Goal: Complete application form

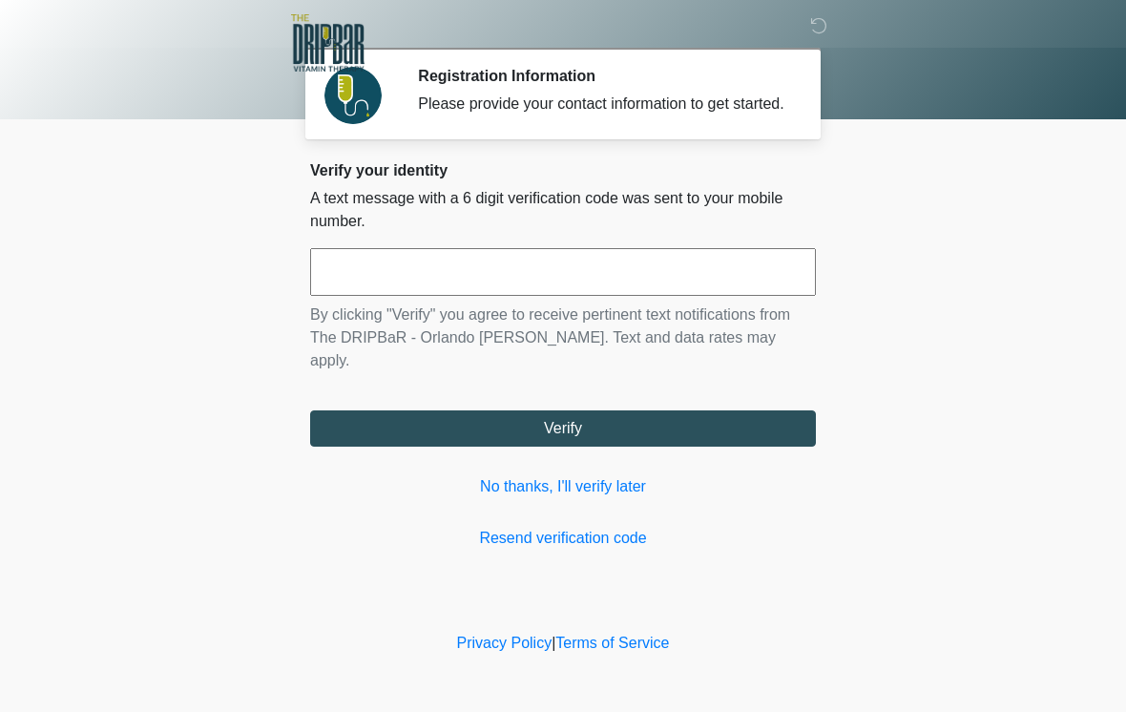
click at [413, 296] on input "text" at bounding box center [563, 272] width 506 height 48
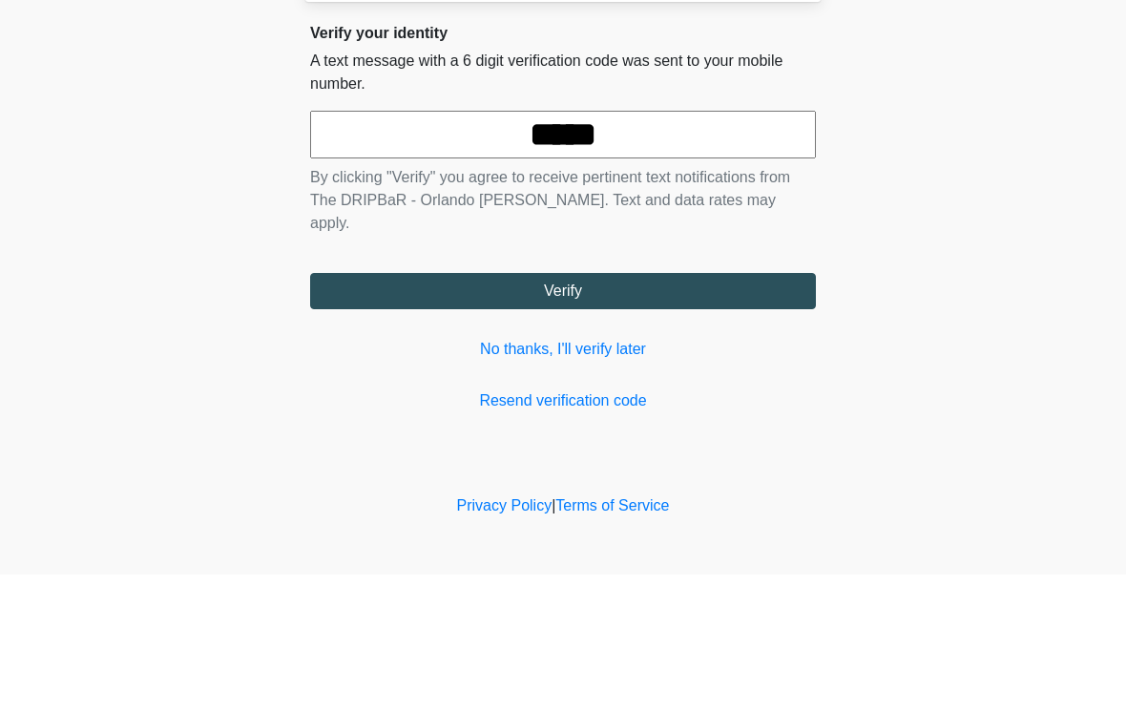
click at [585, 410] on button "Verify" at bounding box center [563, 428] width 506 height 36
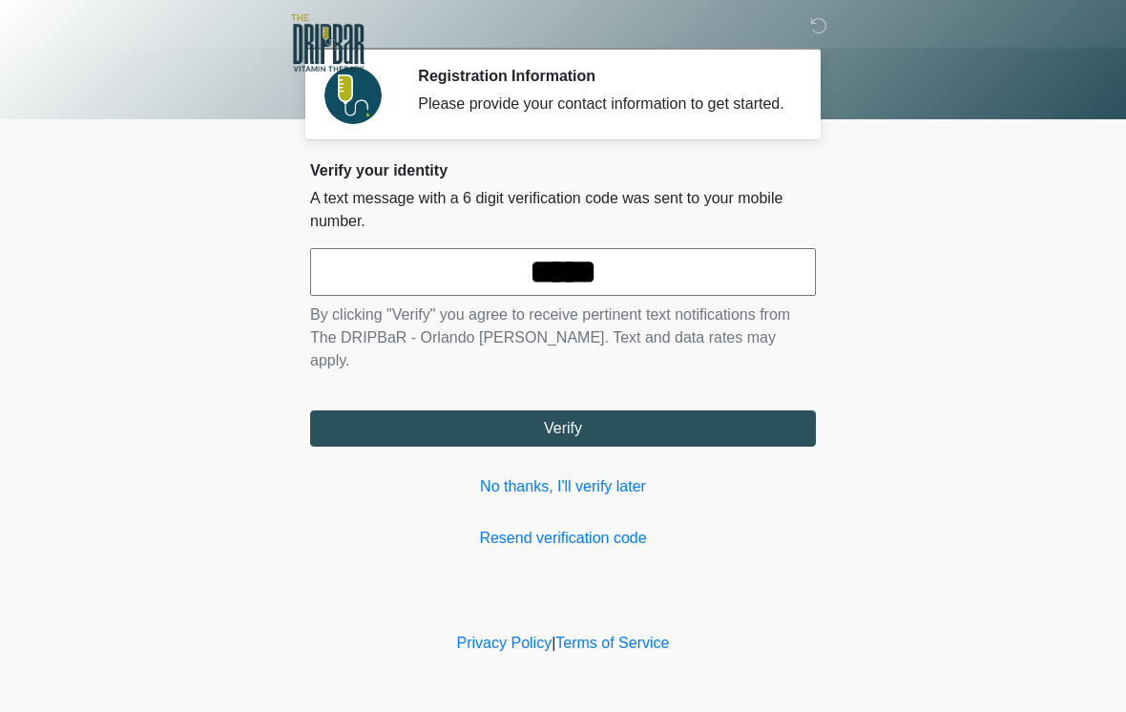
click at [647, 289] on input "*****" at bounding box center [563, 272] width 506 height 48
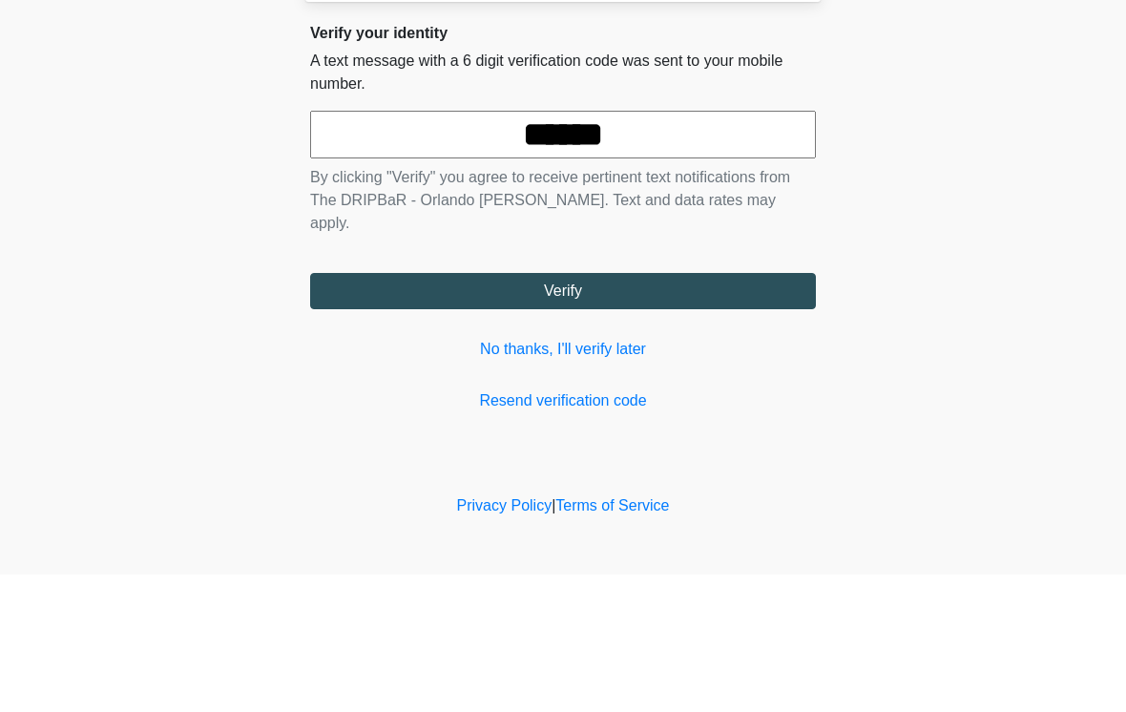
type input "******"
click at [628, 410] on button "Verify" at bounding box center [563, 428] width 506 height 36
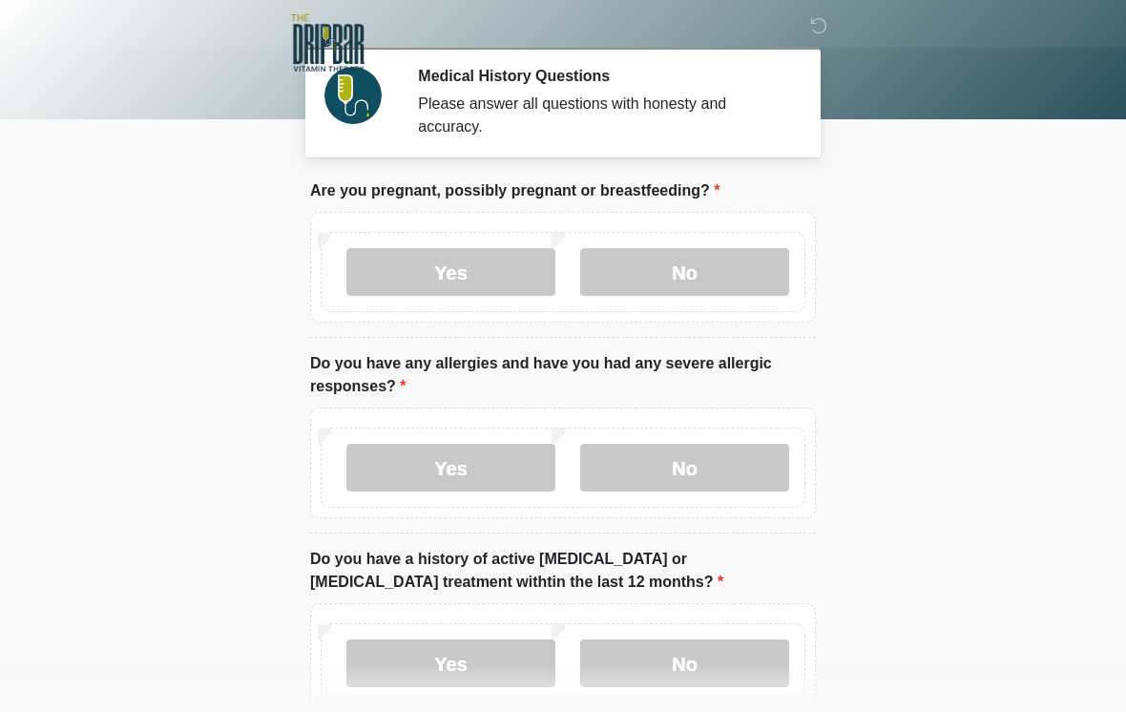
click at [680, 264] on label "No" at bounding box center [684, 272] width 209 height 48
click at [685, 469] on label "No" at bounding box center [684, 468] width 209 height 48
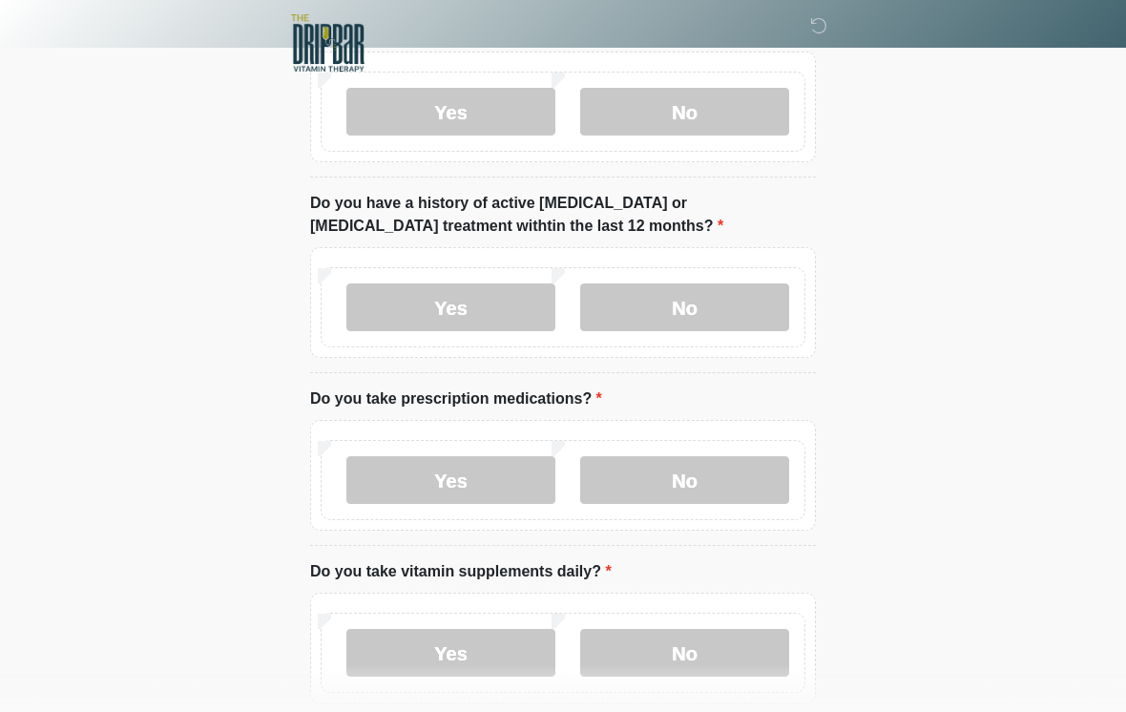
scroll to position [354, 0]
click at [685, 308] on label "No" at bounding box center [684, 309] width 209 height 48
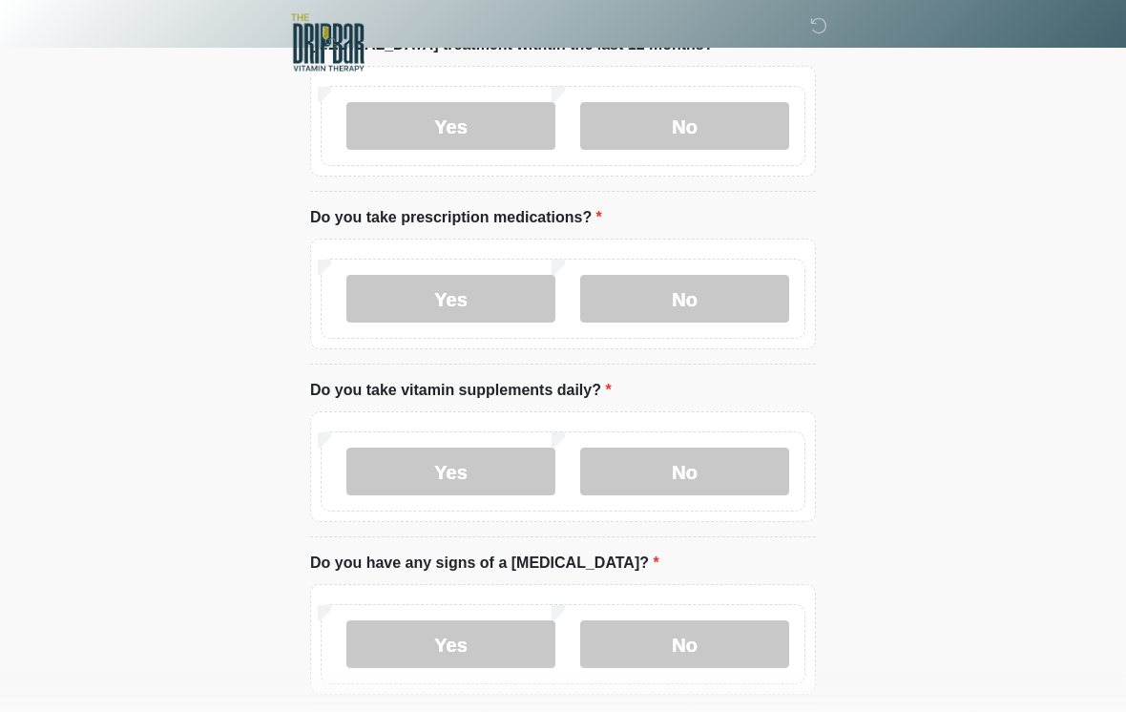
scroll to position [534, 0]
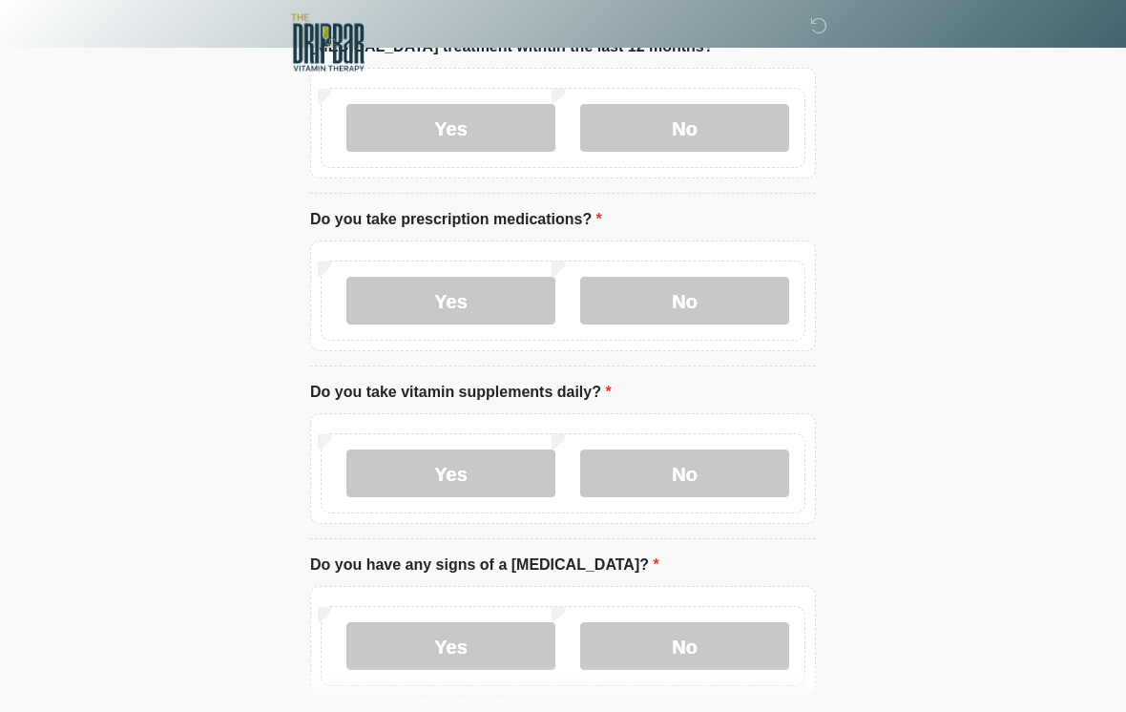
click at [673, 302] on label "No" at bounding box center [684, 302] width 209 height 48
click at [675, 466] on label "No" at bounding box center [684, 474] width 209 height 48
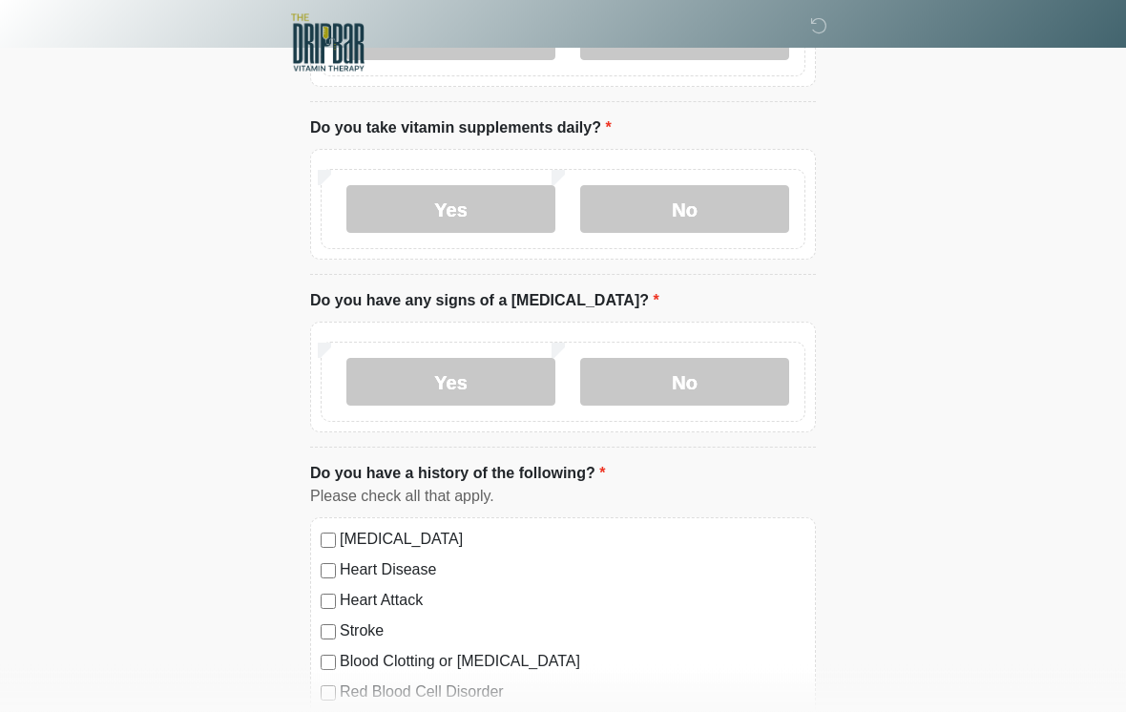
scroll to position [814, 0]
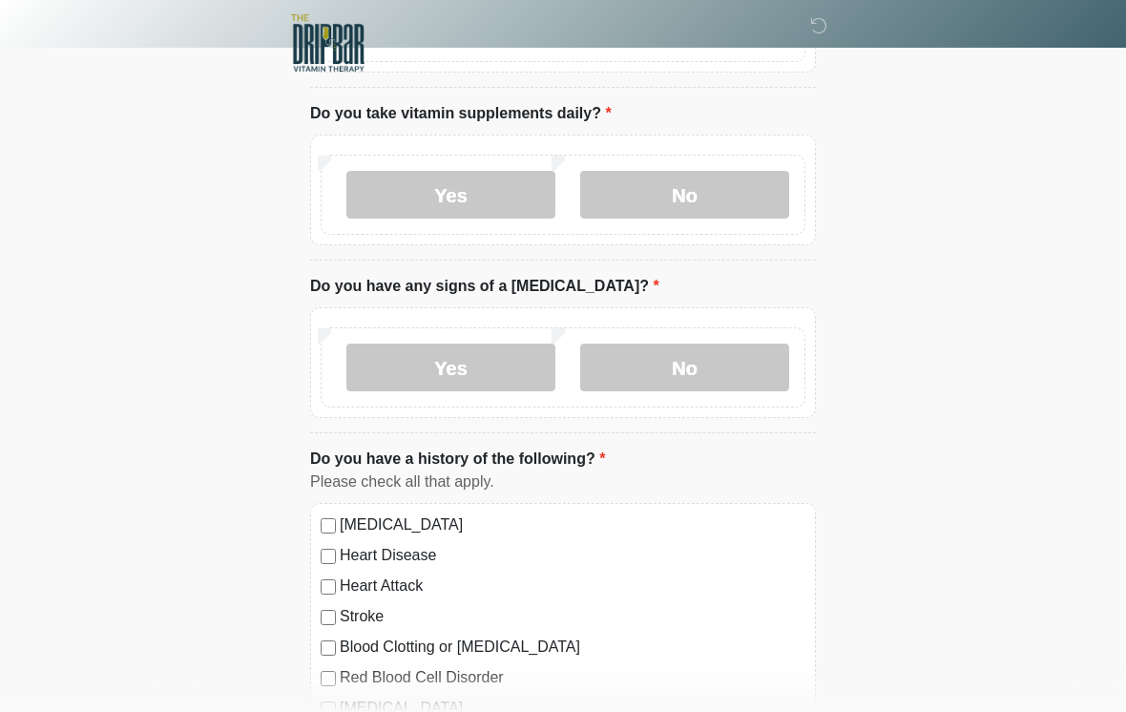
click at [690, 370] on label "No" at bounding box center [684, 368] width 209 height 48
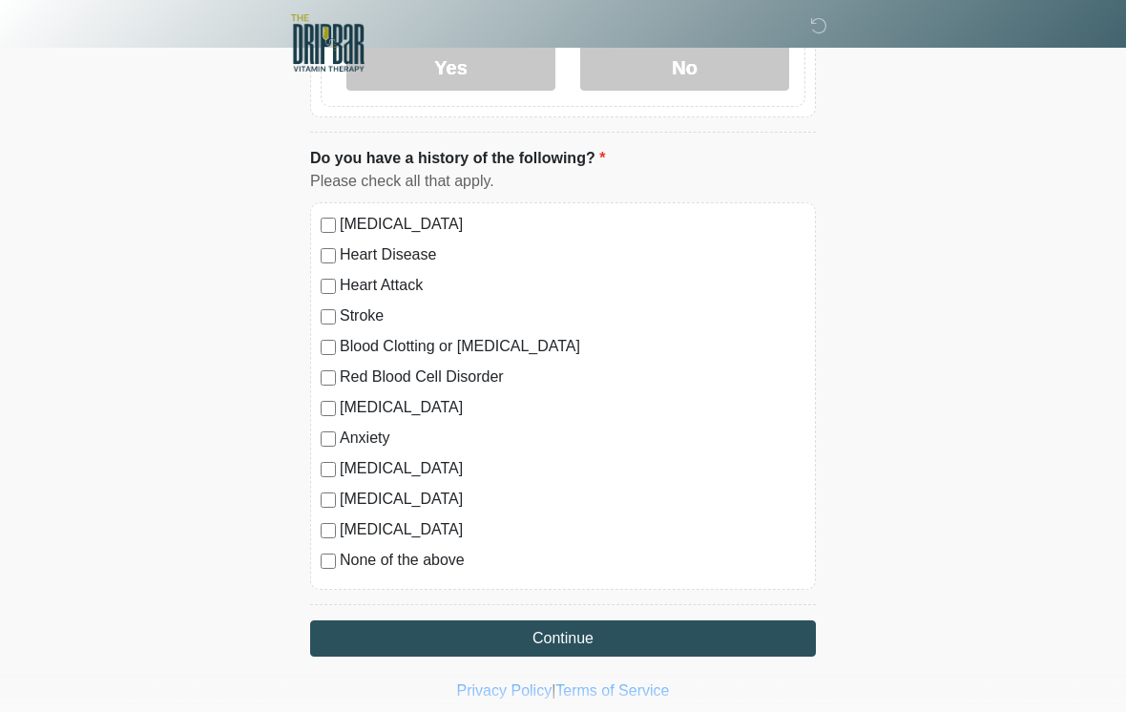
scroll to position [1118, 0]
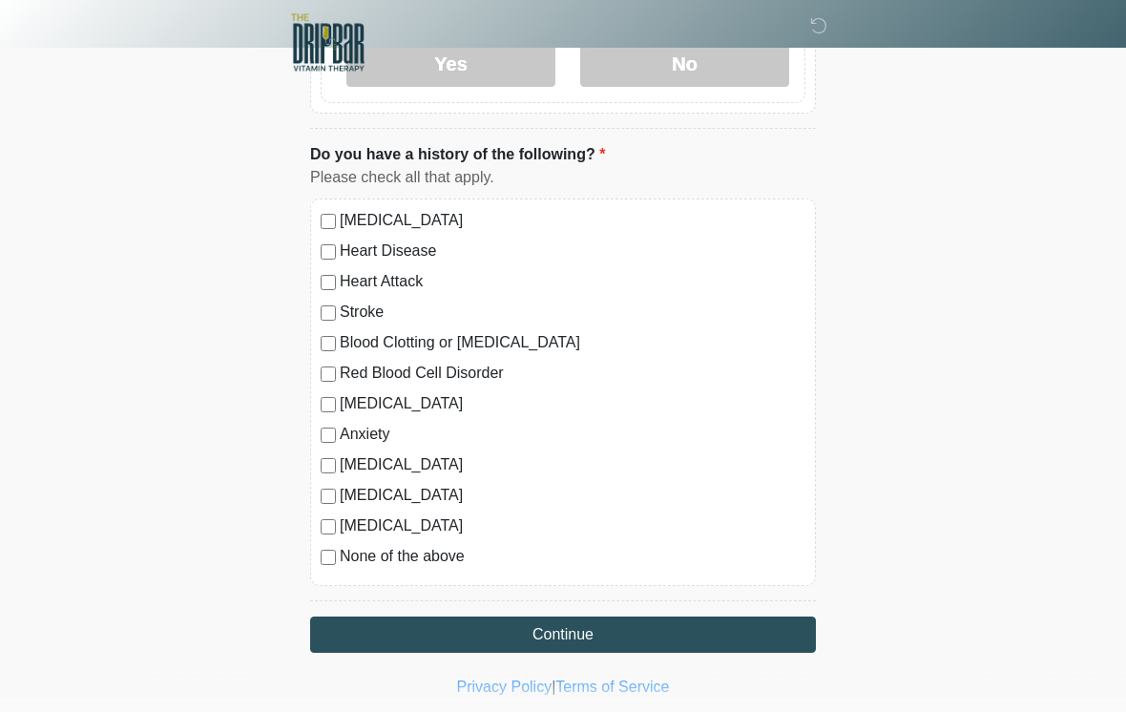
click at [556, 636] on button "Continue" at bounding box center [563, 635] width 506 height 36
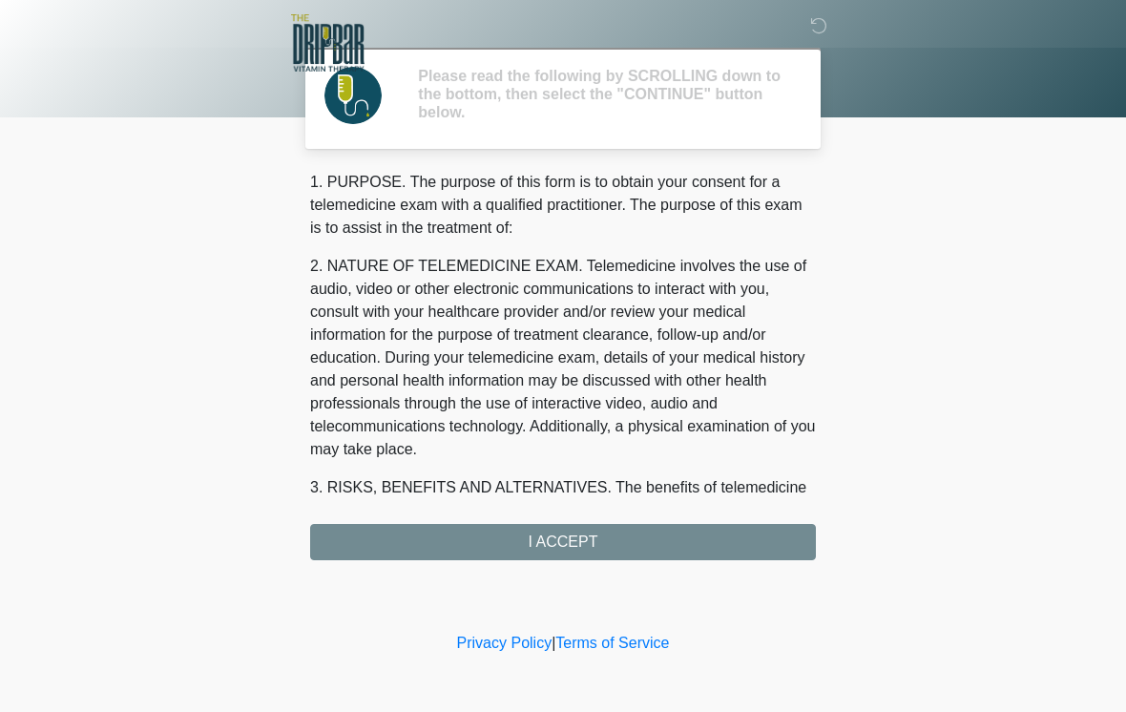
scroll to position [0, 0]
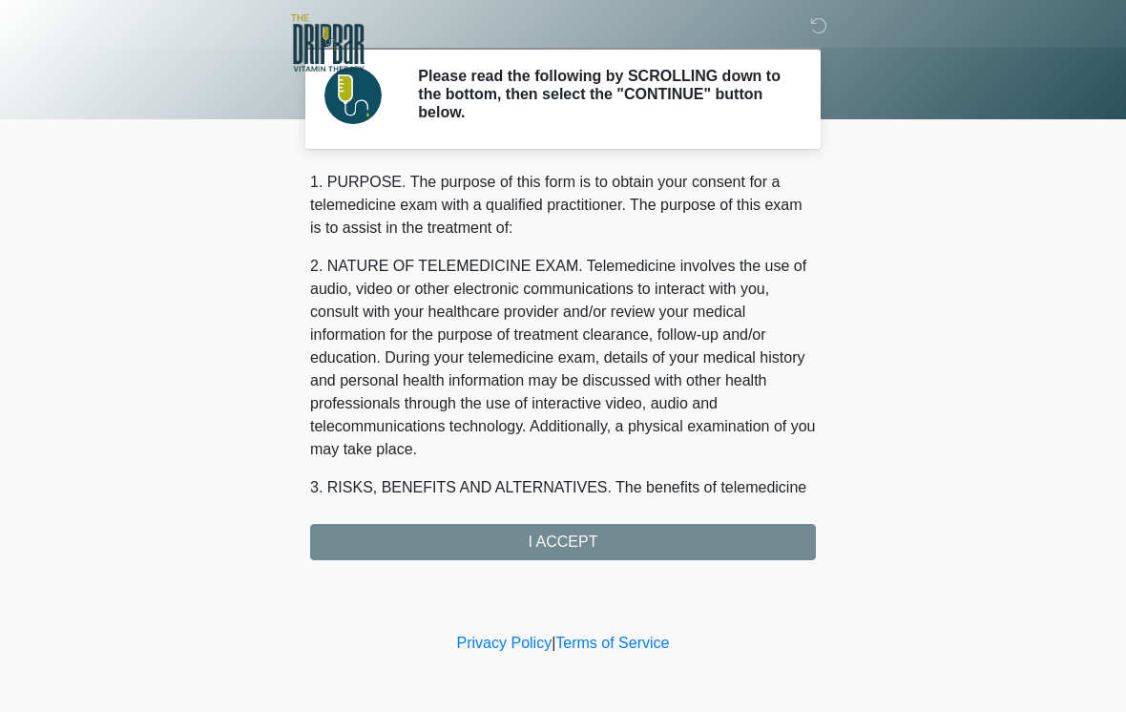
click at [527, 536] on div "1. PURPOSE. The purpose of this form is to obtain your consent for a telemedici…" at bounding box center [563, 365] width 506 height 389
click at [540, 538] on div "1. PURPOSE. The purpose of this form is to obtain your consent for a telemedici…" at bounding box center [563, 365] width 506 height 389
click at [556, 543] on div "1. PURPOSE. The purpose of this form is to obtain your consent for a telemedici…" at bounding box center [563, 365] width 506 height 389
click at [566, 536] on div "1. PURPOSE. The purpose of this form is to obtain your consent for a telemedici…" at bounding box center [563, 365] width 506 height 389
click at [566, 535] on div "1. PURPOSE. The purpose of this form is to obtain your consent for a telemedici…" at bounding box center [563, 365] width 506 height 389
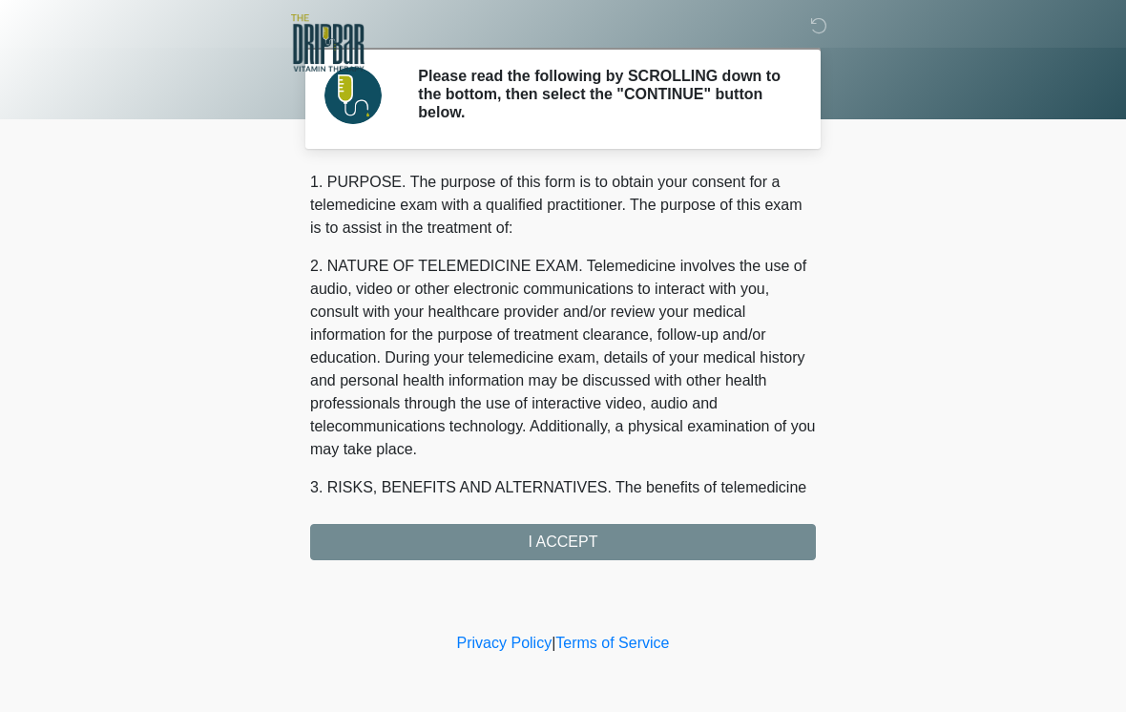
click at [589, 533] on div "1. PURPOSE. The purpose of this form is to obtain your consent for a telemedici…" at bounding box center [563, 365] width 506 height 389
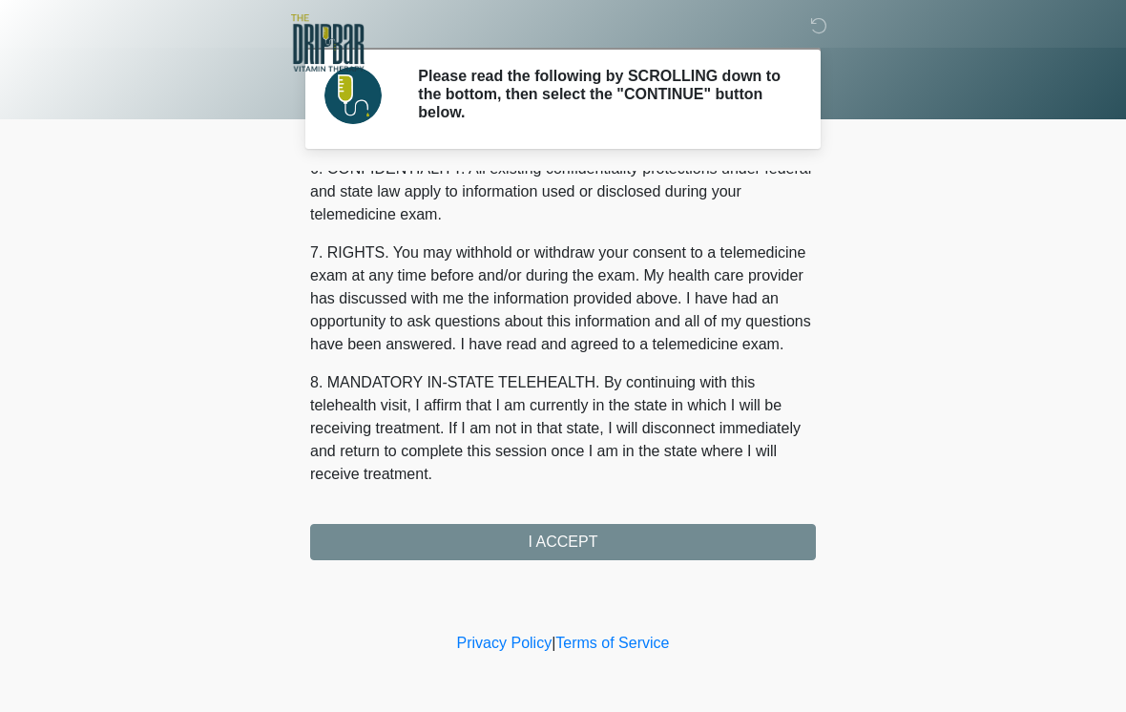
click at [575, 542] on div "1. PURPOSE. The purpose of this form is to obtain your consent for a telemedici…" at bounding box center [563, 365] width 506 height 389
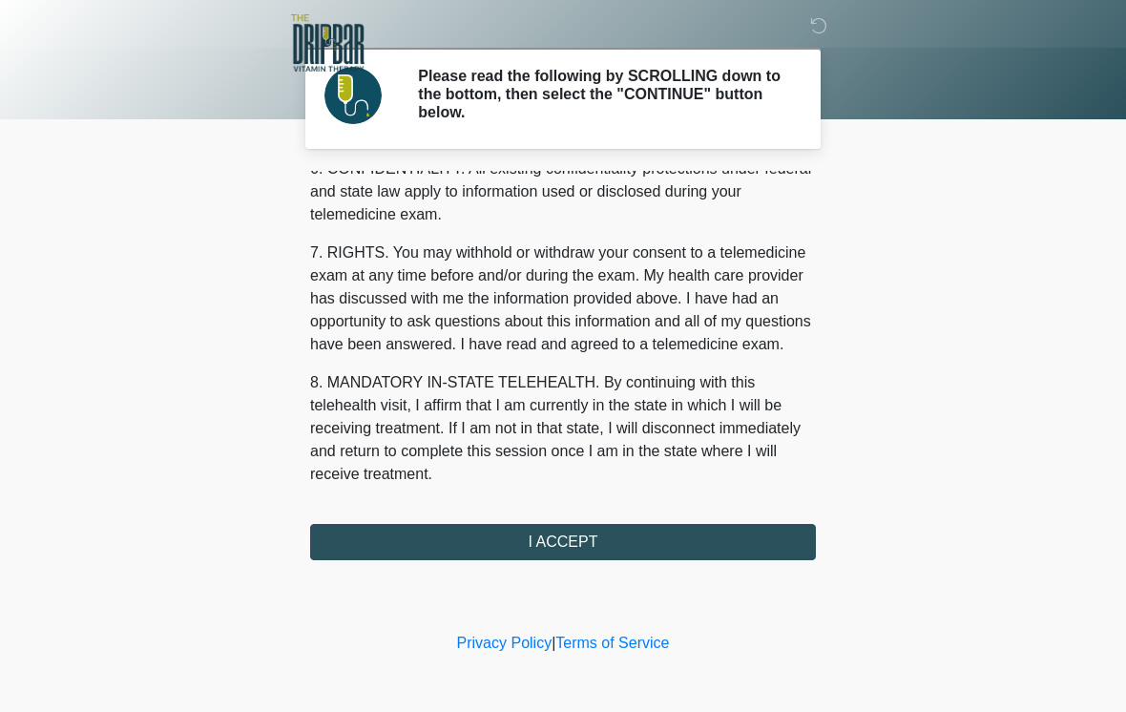
click at [535, 538] on button "I ACCEPT" at bounding box center [563, 542] width 506 height 36
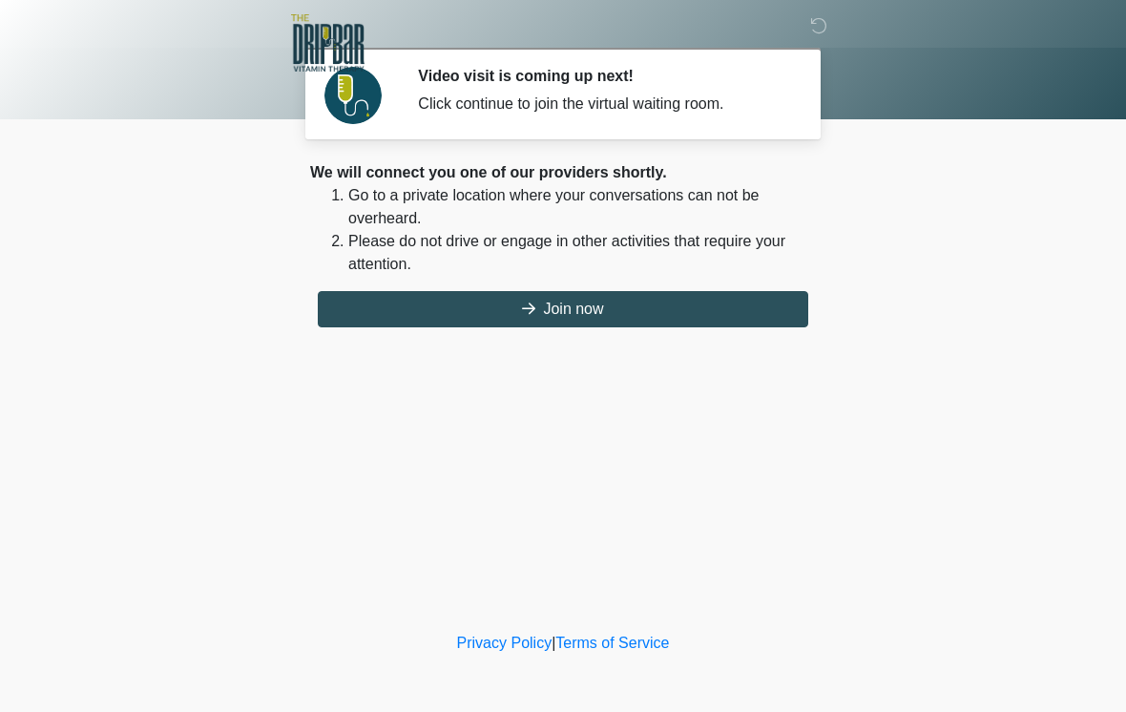
click at [481, 314] on button "Join now" at bounding box center [563, 309] width 491 height 36
